Goal: Understand process/instructions: Learn how to perform a task or action

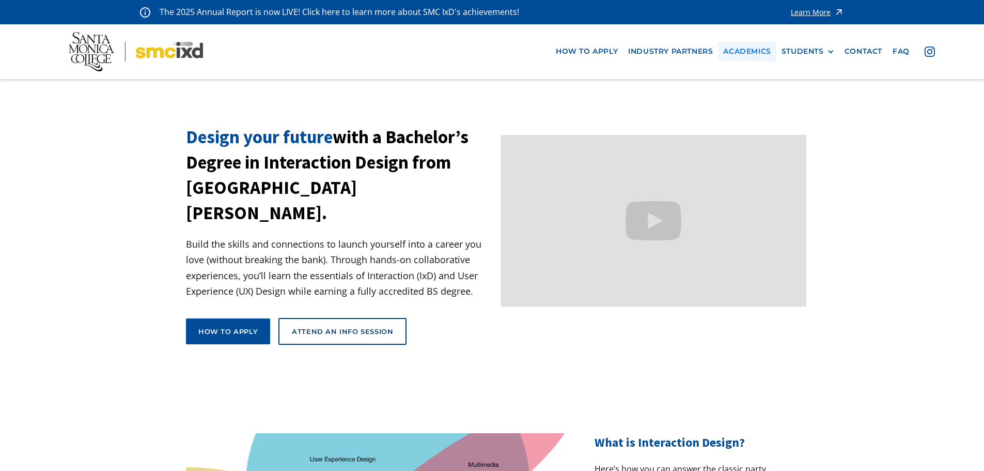
click at [757, 53] on link "Academics" at bounding box center [747, 51] width 58 height 19
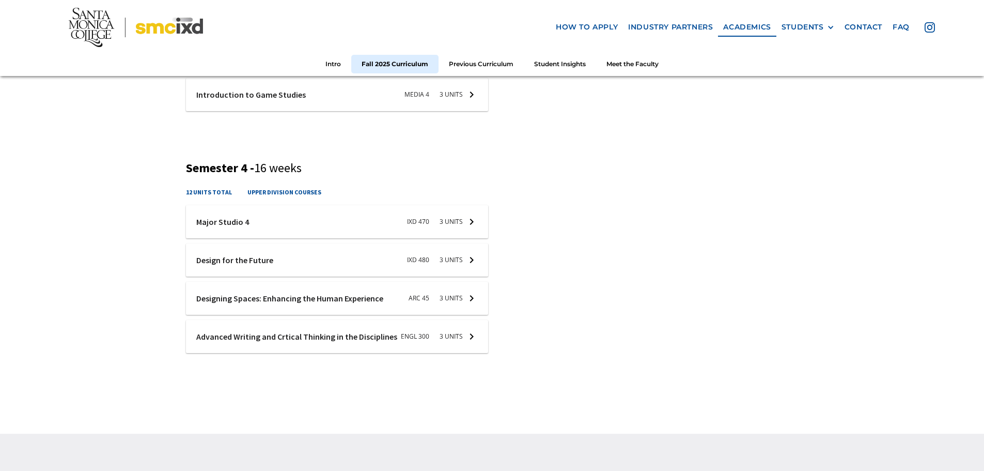
scroll to position [1085, 0]
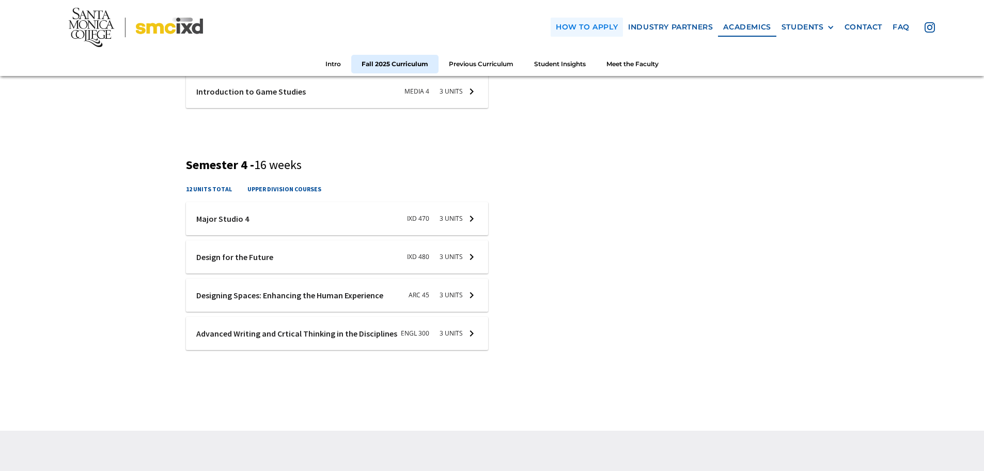
click at [588, 30] on link "how to apply" at bounding box center [587, 27] width 72 height 19
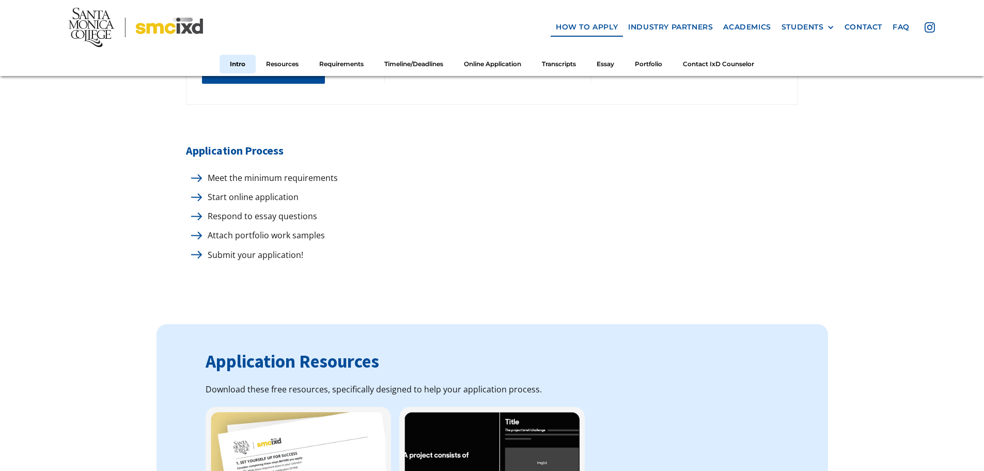
scroll to position [568, 0]
click at [235, 172] on p "Meet the minimum requirements" at bounding box center [270, 177] width 135 height 14
click at [197, 173] on img at bounding box center [196, 177] width 11 height 8
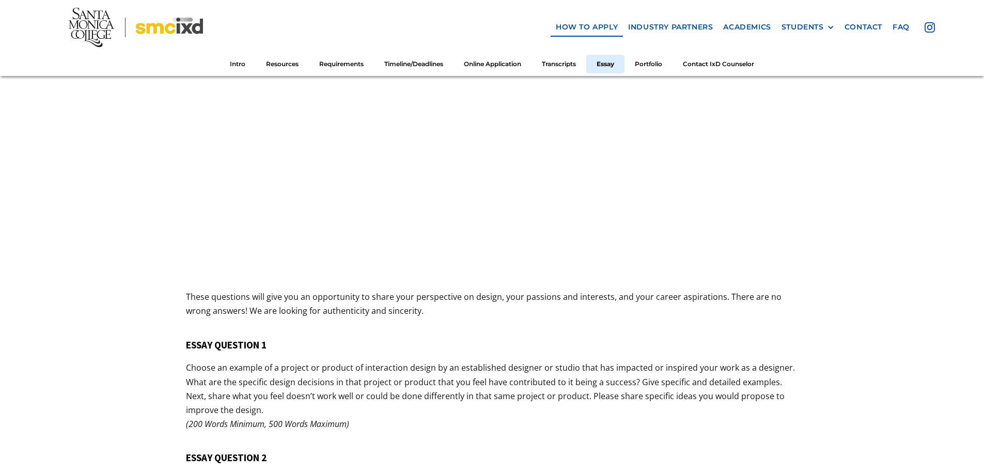
scroll to position [3719, 0]
